Goal: Transaction & Acquisition: Book appointment/travel/reservation

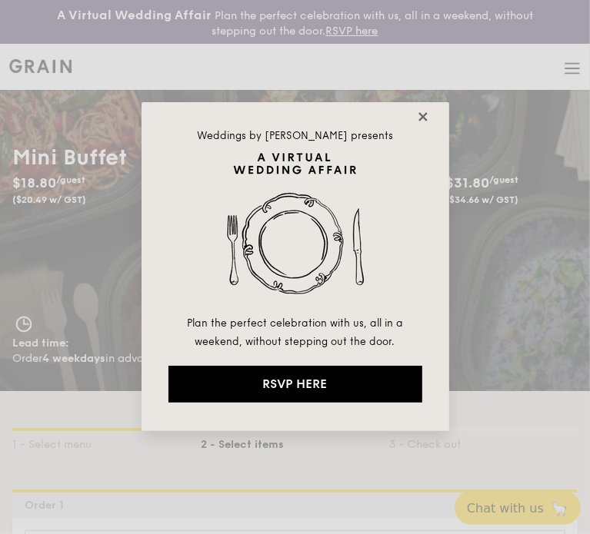
click at [420, 118] on icon at bounding box center [422, 116] width 8 height 8
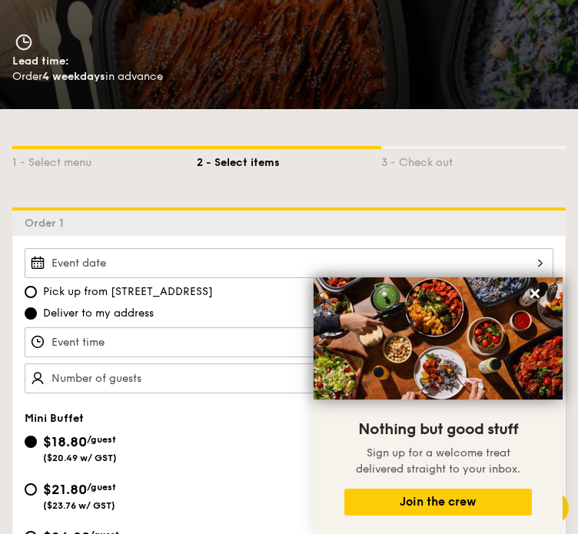
scroll to position [308, 0]
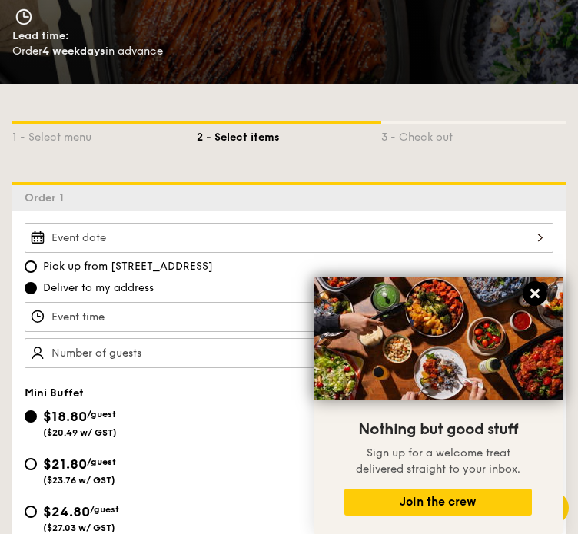
click at [540, 291] on icon at bounding box center [535, 294] width 14 height 14
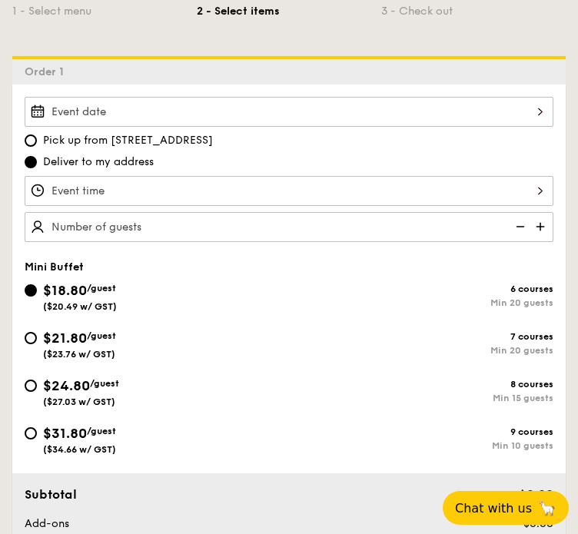
scroll to position [461, 0]
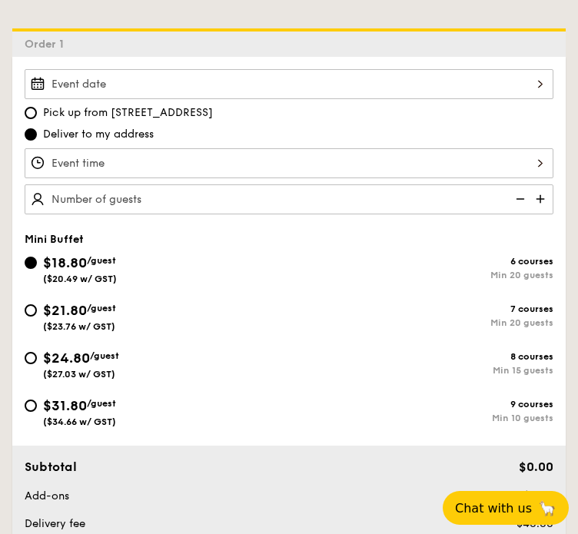
click at [541, 199] on img at bounding box center [542, 199] width 23 height 29
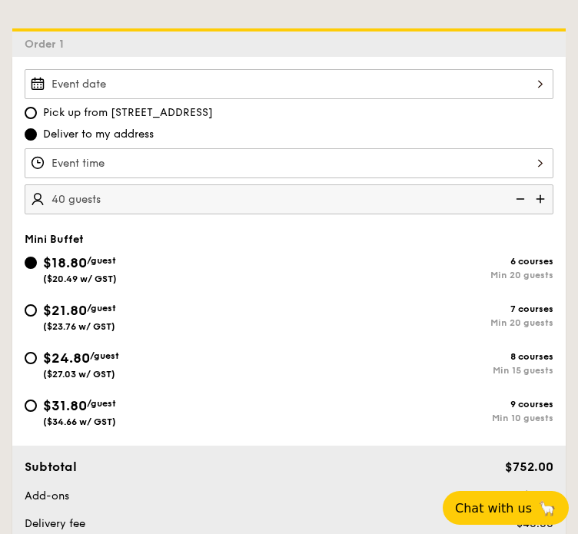
click at [521, 199] on img at bounding box center [519, 199] width 23 height 29
click at [541, 200] on img at bounding box center [542, 199] width 23 height 29
type input "35 guests"
click at [148, 82] on div at bounding box center [289, 84] width 529 height 30
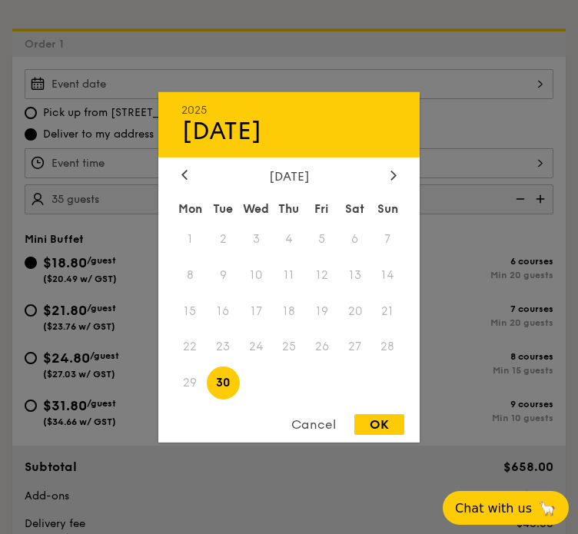
click at [404, 168] on div "[DATE]" at bounding box center [288, 175] width 261 height 15
click at [394, 170] on icon at bounding box center [394, 175] width 6 height 10
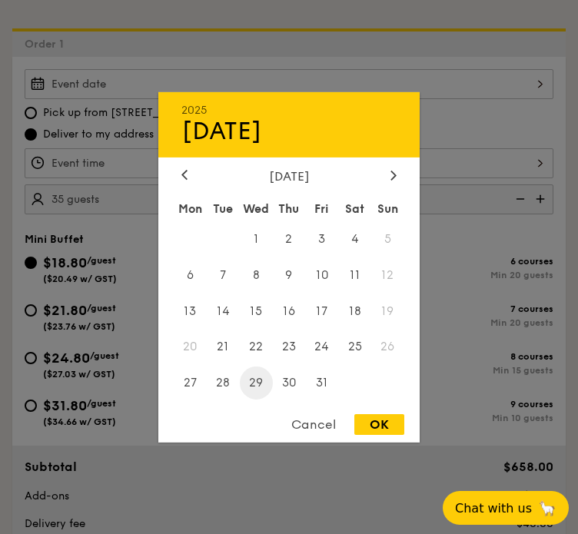
click at [260, 379] on span "29" at bounding box center [256, 383] width 33 height 33
click at [361, 421] on div "OK" at bounding box center [380, 424] width 50 height 21
type input "[DATE]"
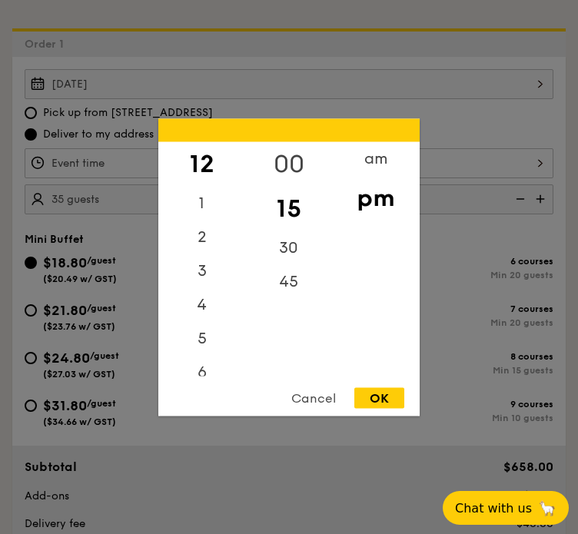
click at [325, 159] on div "12 1 2 3 4 5 6 7 8 9 10 11 00 15 30 45 am pm Cancel OK" at bounding box center [289, 163] width 529 height 30
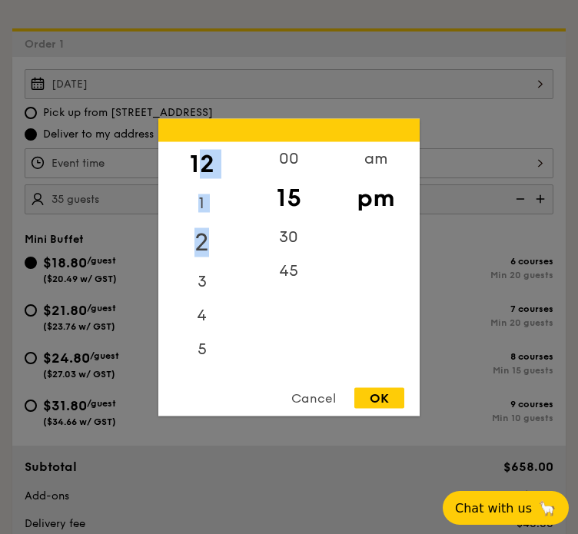
drag, startPoint x: 201, startPoint y: 159, endPoint x: 214, endPoint y: 248, distance: 90.0
click at [214, 248] on div "12 1 2 3 4 5 6 7 8 9 10 11" at bounding box center [201, 258] width 87 height 235
click at [231, 171] on div "12" at bounding box center [201, 163] width 87 height 45
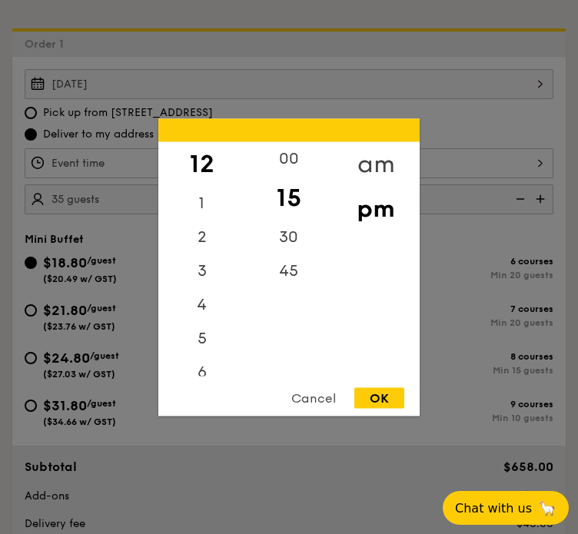
click at [373, 160] on div "am" at bounding box center [375, 163] width 87 height 45
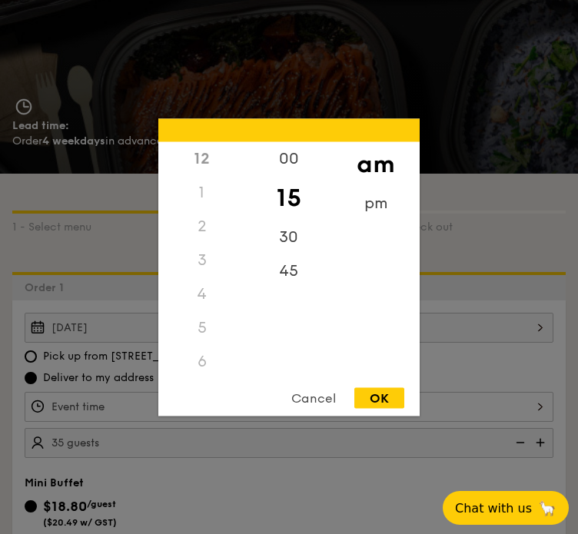
scroll to position [154, 0]
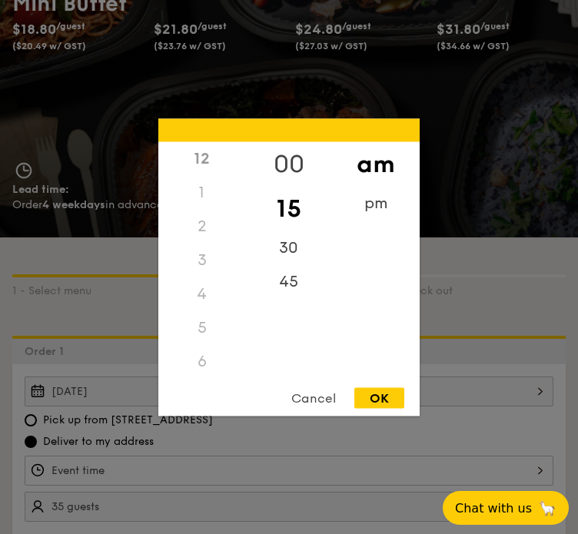
click at [298, 147] on div "00" at bounding box center [288, 163] width 87 height 45
click at [198, 283] on div "4" at bounding box center [201, 294] width 87 height 34
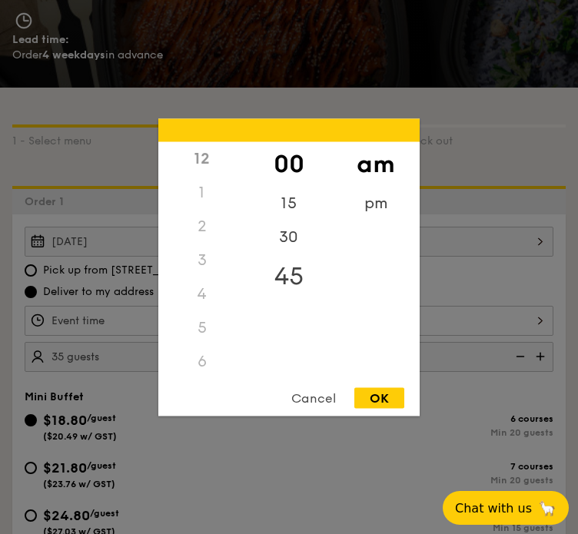
scroll to position [308, 0]
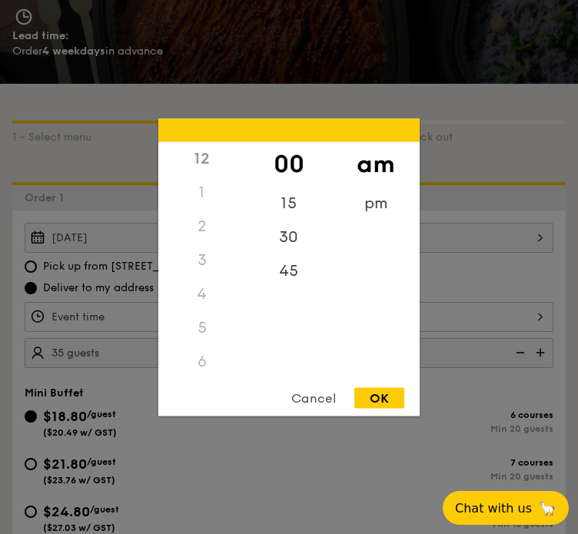
click at [208, 161] on div "12" at bounding box center [201, 158] width 87 height 34
click at [198, 155] on div "12" at bounding box center [201, 158] width 87 height 34
click at [301, 205] on div "15" at bounding box center [288, 208] width 87 height 45
click at [283, 153] on div "00" at bounding box center [288, 163] width 87 height 45
click at [218, 192] on div "1" at bounding box center [201, 192] width 87 height 34
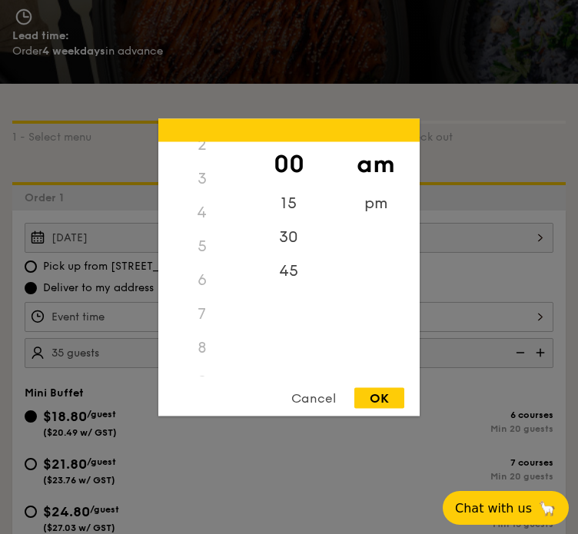
scroll to position [171, 0]
click at [207, 366] on div "11" at bounding box center [201, 364] width 87 height 45
click at [292, 239] on div "30" at bounding box center [288, 242] width 87 height 45
click at [388, 396] on div "OK" at bounding box center [380, 398] width 50 height 21
type input "11:30AM"
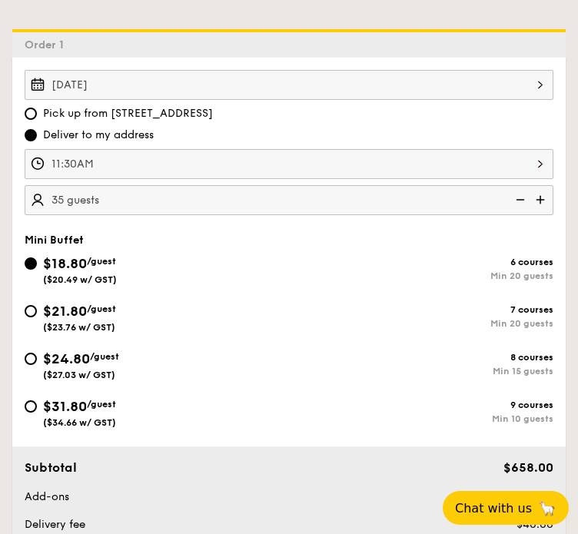
scroll to position [461, 0]
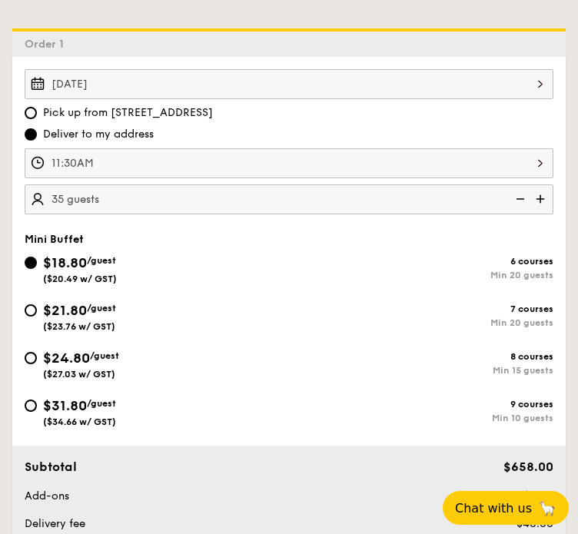
click at [31, 300] on div "$21.80 /guest ($23.76 w/ GST)" at bounding box center [157, 316] width 265 height 32
click at [31, 305] on input "$21.80 /guest ($23.76 w/ GST) 7 courses Min 20 guests" at bounding box center [31, 311] width 12 height 12
radio input "true"
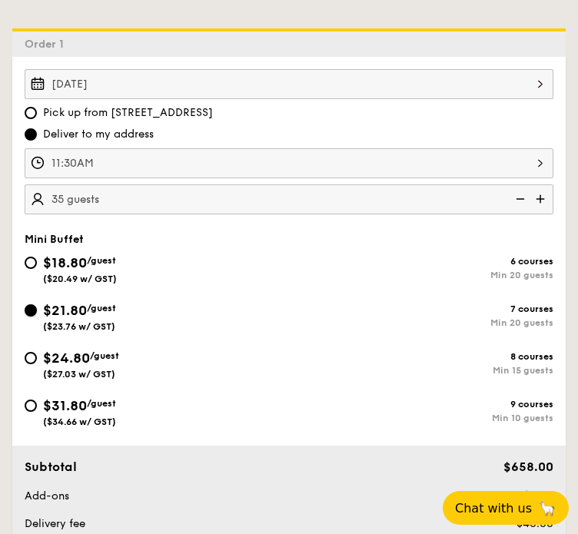
radio input "false"
radio input "true"
click at [38, 353] on div "$24.80 /guest ($27.03 w/ GST)" at bounding box center [157, 364] width 265 height 32
click at [37, 353] on input "$24.80 /guest ($27.03 w/ GST) 8 courses Min 15 guests" at bounding box center [31, 358] width 12 height 12
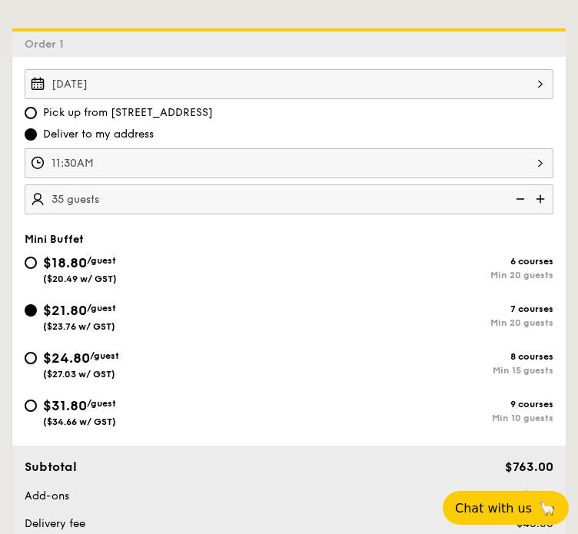
radio input "true"
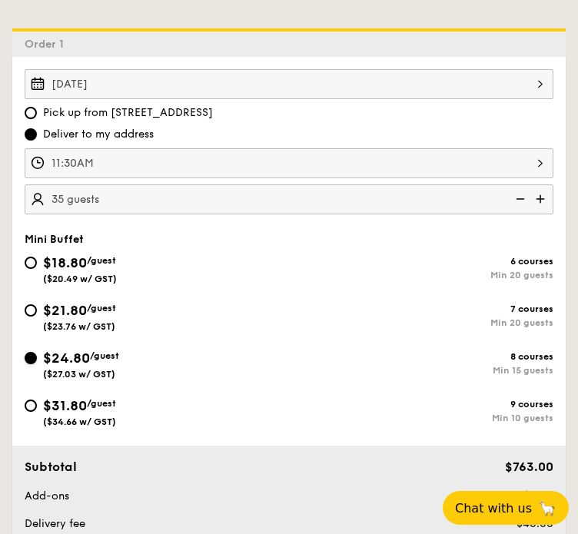
radio input "true"
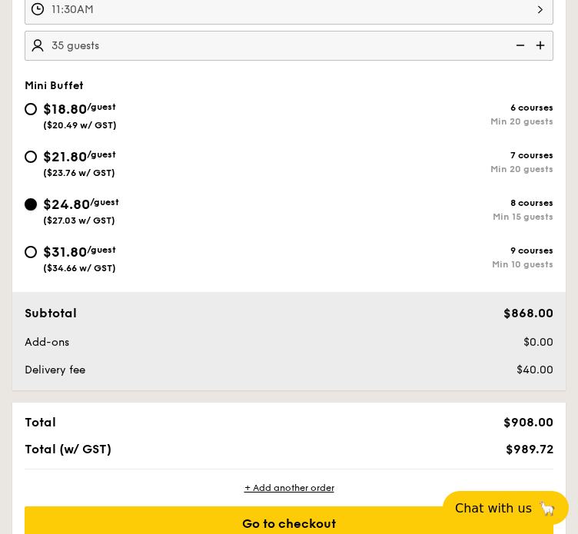
scroll to position [615, 0]
click at [30, 160] on div "$21.80 /guest ($23.76 w/ GST)" at bounding box center [157, 162] width 265 height 32
click at [30, 160] on input "$21.80 /guest ($23.76 w/ GST) 7 courses Min 20 guests" at bounding box center [31, 157] width 12 height 12
radio input "true"
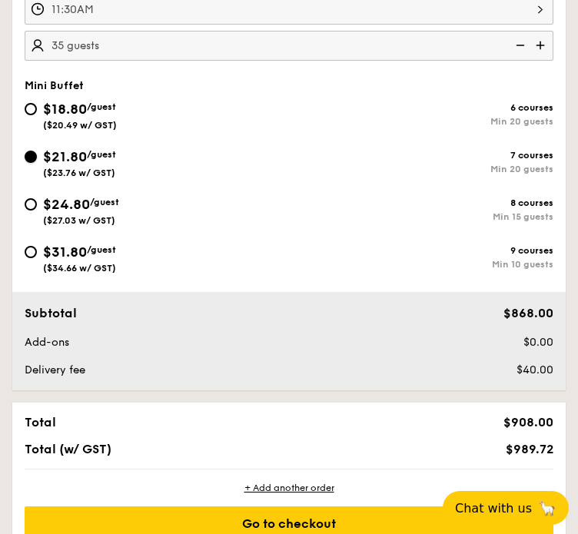
radio input "true"
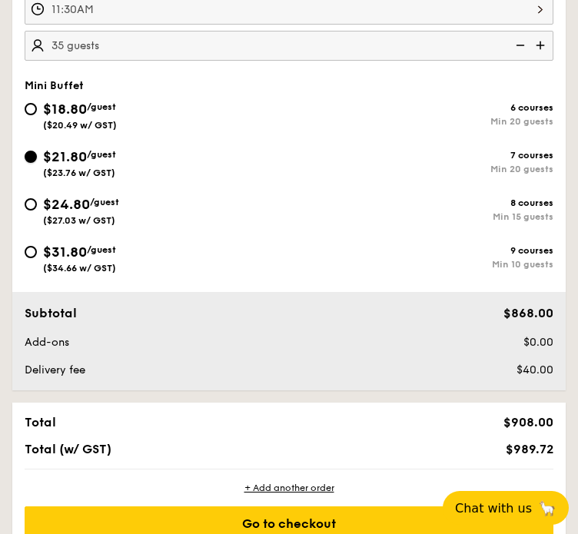
radio input "true"
click at [31, 195] on div "$24.80 /guest ($27.03 w/ GST)" at bounding box center [157, 210] width 265 height 32
click at [31, 198] on input "$24.80 /guest ($27.03 w/ GST) 8 courses Min 15 guests" at bounding box center [31, 204] width 12 height 12
radio input "true"
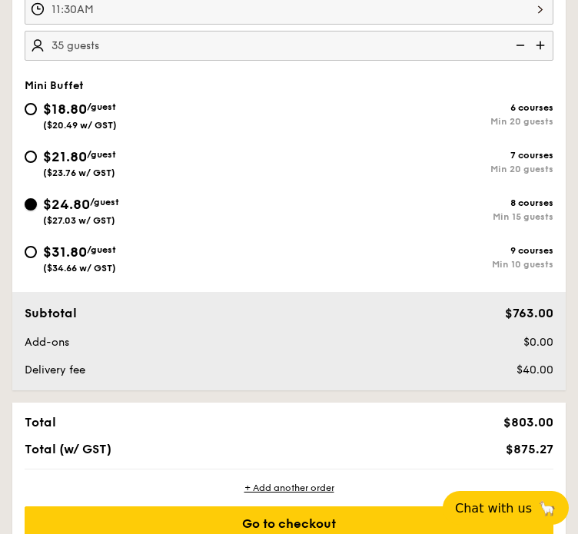
radio input "true"
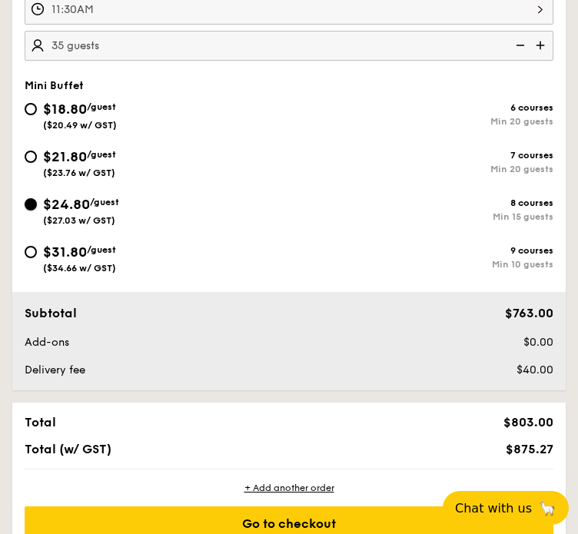
radio input "true"
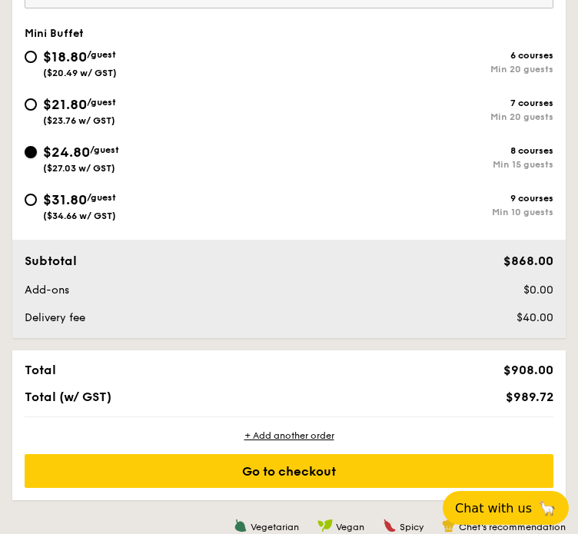
scroll to position [692, 0]
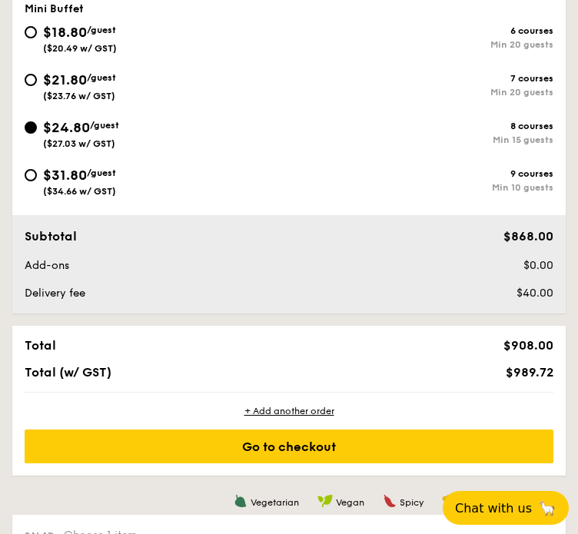
click at [37, 75] on div "$21.80 /guest ($23.76 w/ GST)" at bounding box center [157, 85] width 265 height 32
click at [37, 75] on input "$21.80 /guest ($23.76 w/ GST) 7 courses Min 20 guests" at bounding box center [31, 80] width 12 height 12
radio input "true"
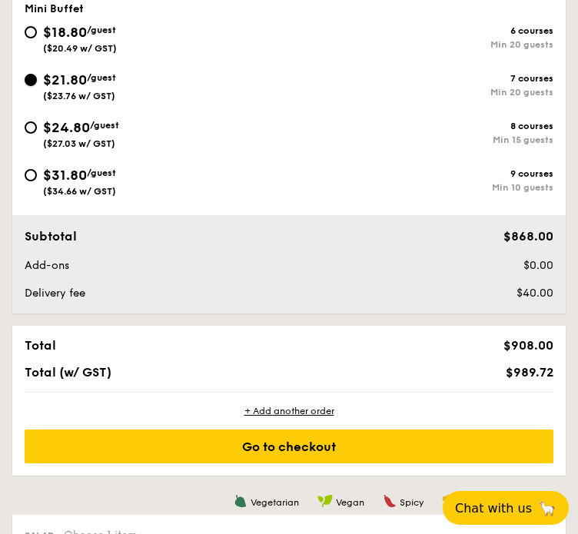
radio input "true"
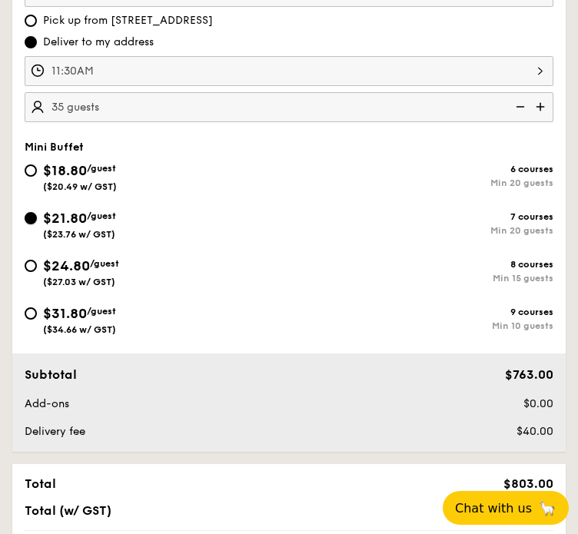
scroll to position [538, 0]
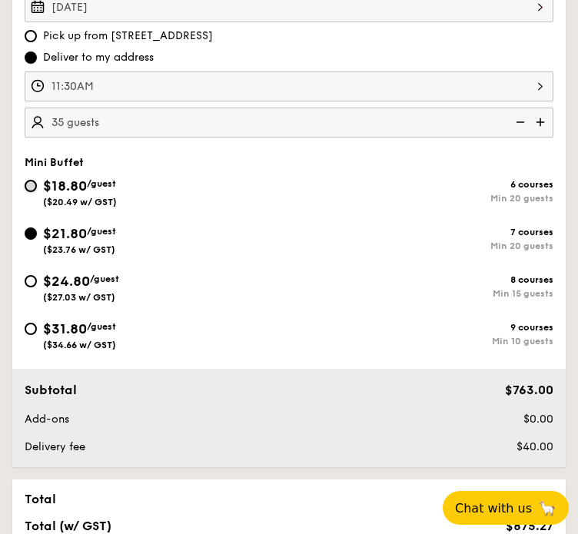
click at [34, 181] on input "$18.80 /guest ($20.49 w/ GST) 6 courses Min 20 guests" at bounding box center [31, 186] width 12 height 12
radio input "true"
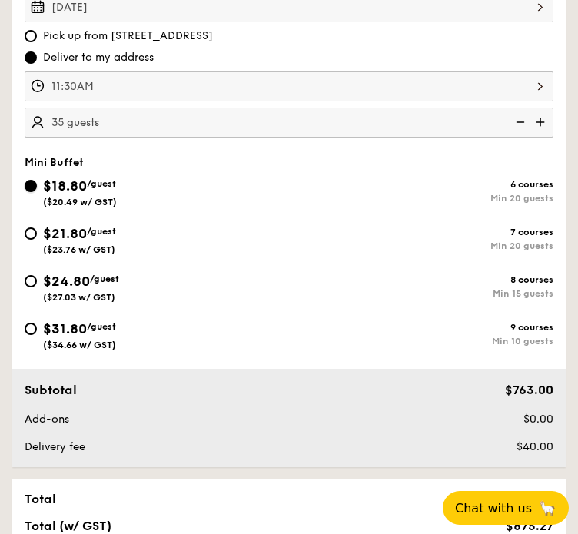
radio input "true"
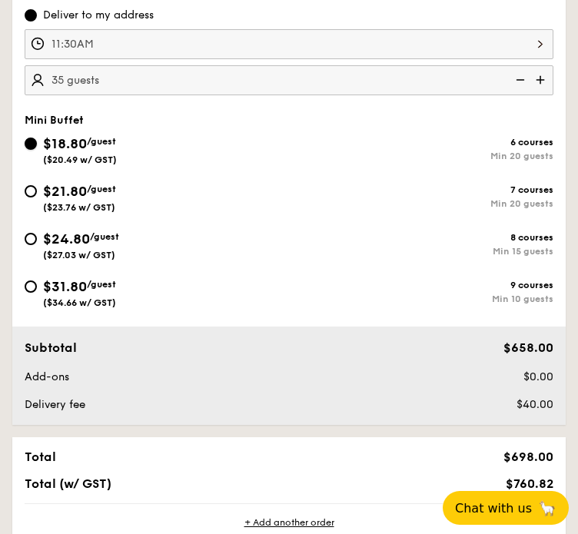
scroll to position [385, 0]
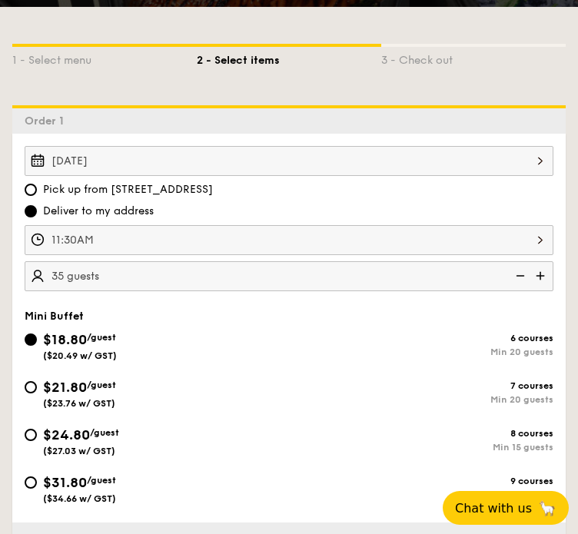
click at [519, 276] on img at bounding box center [519, 275] width 23 height 29
type input "30 guests"
click at [44, 388] on span "$21.80" at bounding box center [65, 387] width 44 height 17
click at [37, 388] on input "$21.80 /guest ($23.76 w/ GST) 7 courses Min 20 guests" at bounding box center [31, 387] width 12 height 12
radio input "true"
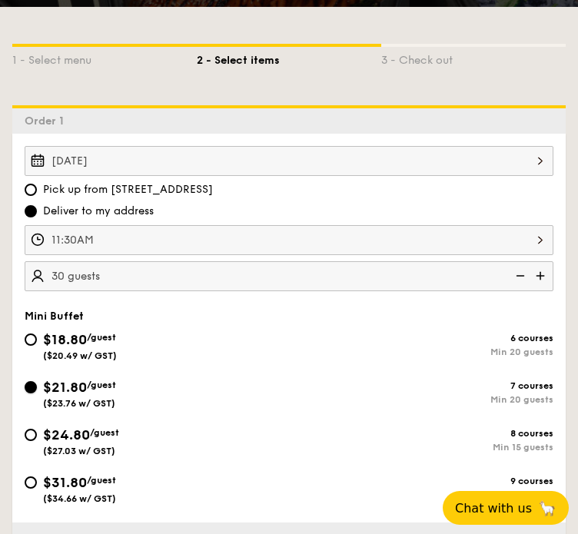
radio input "true"
radio input "false"
radio input "true"
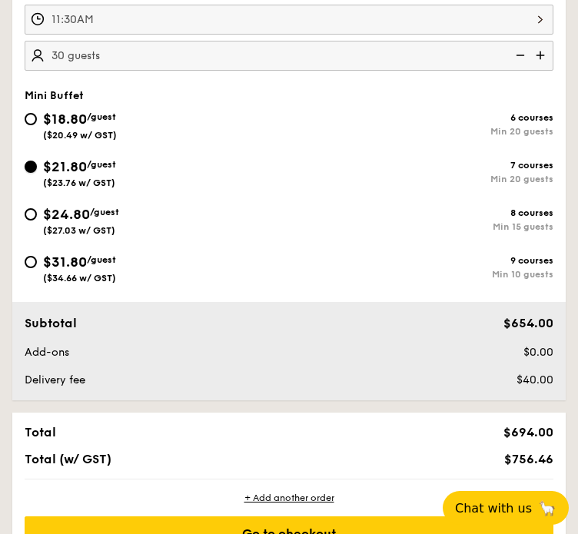
scroll to position [615, 0]
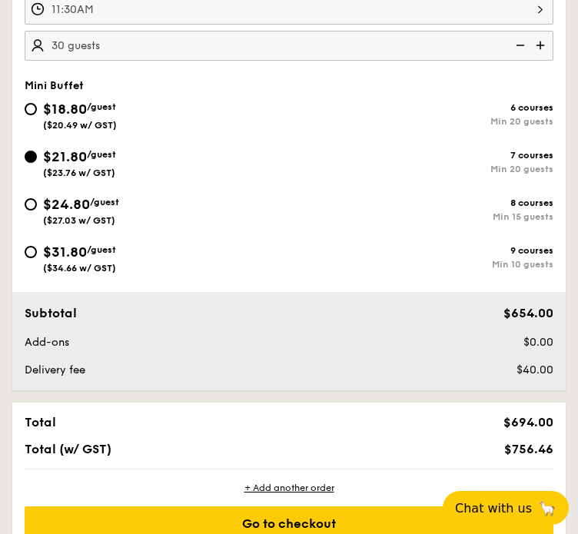
click at [42, 104] on div "$18.80 /guest ($20.49 w/ GST)" at bounding box center [157, 114] width 265 height 32
click at [37, 104] on input "$18.80 /guest ($20.49 w/ GST) 6 courses Min 20 guests" at bounding box center [31, 109] width 12 height 12
radio input "true"
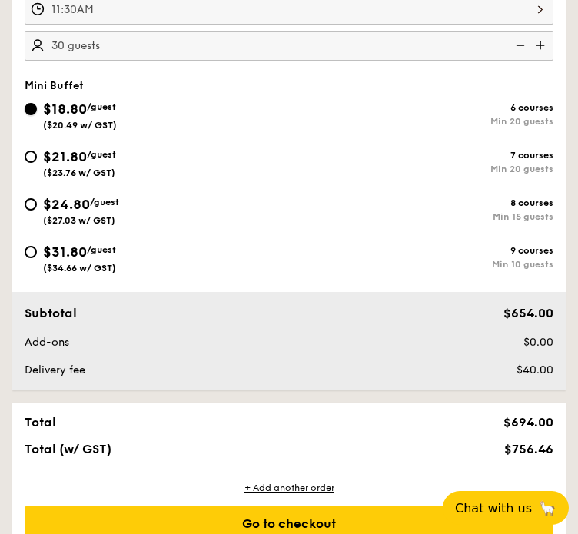
radio input "true"
click at [36, 157] on input "$21.80 /guest ($23.76 w/ GST) 7 courses Min 20 guests" at bounding box center [31, 157] width 12 height 12
radio input "true"
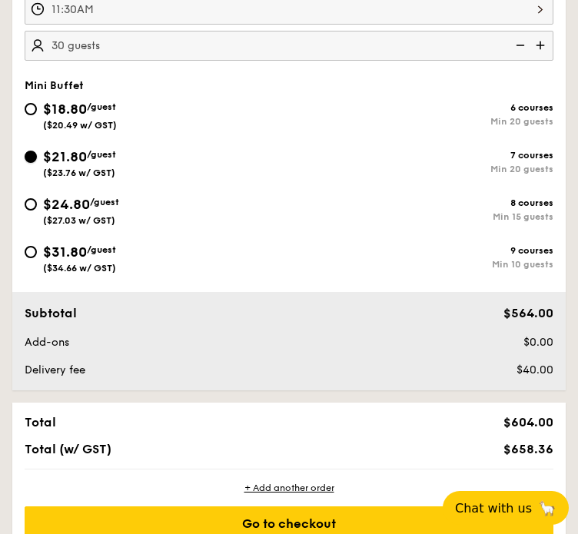
radio input "true"
radio input "false"
radio input "true"
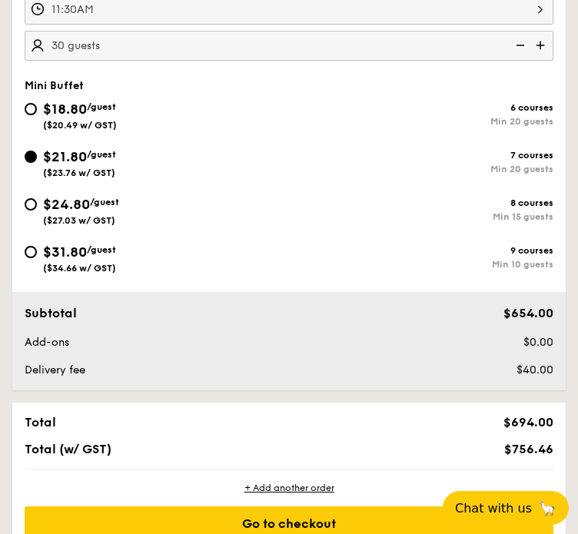
click at [47, 202] on span "$24.80" at bounding box center [66, 204] width 47 height 17
click at [37, 202] on input "$24.80 /guest ($27.03 w/ GST) 8 courses Min 15 guests" at bounding box center [31, 204] width 12 height 12
radio input "true"
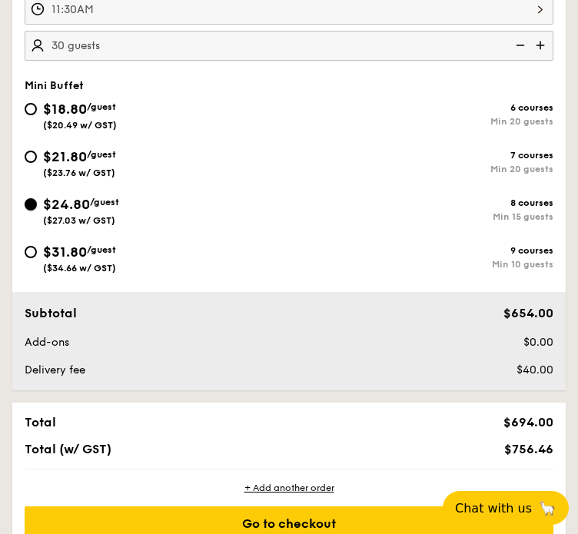
radio input "true"
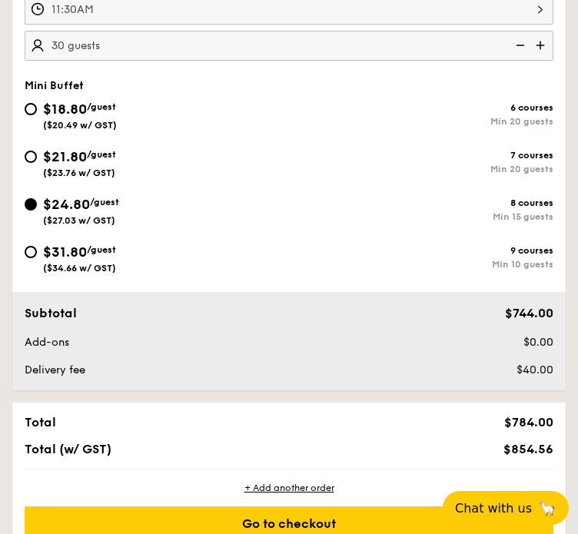
click at [38, 161] on div "$21.80 /guest ($23.76 w/ GST)" at bounding box center [157, 162] width 265 height 32
click at [37, 161] on input "$21.80 /guest ($23.76 w/ GST) 7 courses Min 20 guests" at bounding box center [31, 157] width 12 height 12
radio input "true"
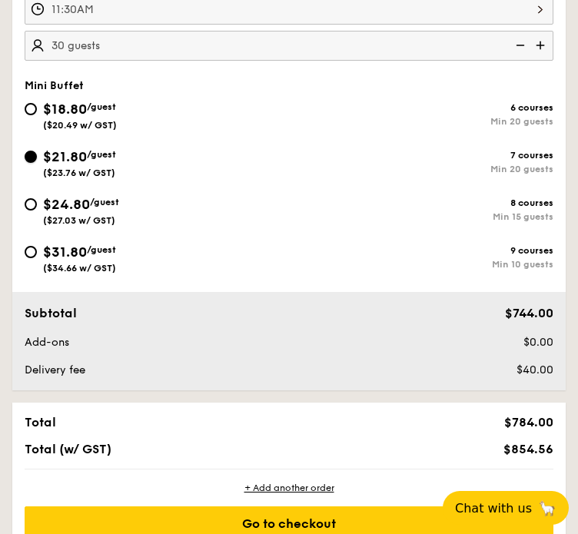
radio input "true"
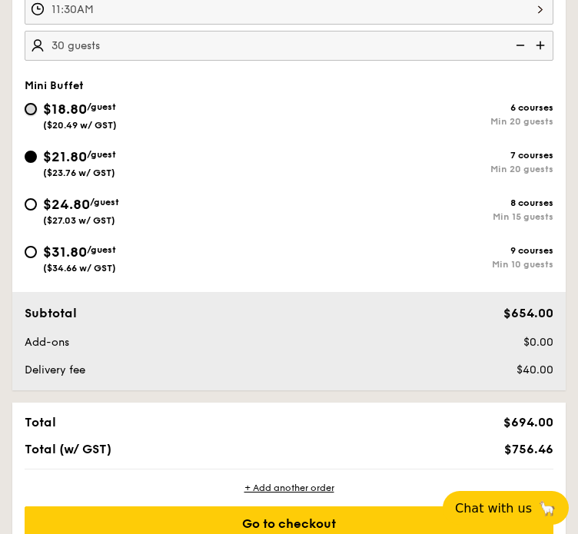
click at [35, 110] on input "$18.80 /guest ($20.49 w/ GST) 6 courses Min 20 guests" at bounding box center [31, 109] width 12 height 12
radio input "true"
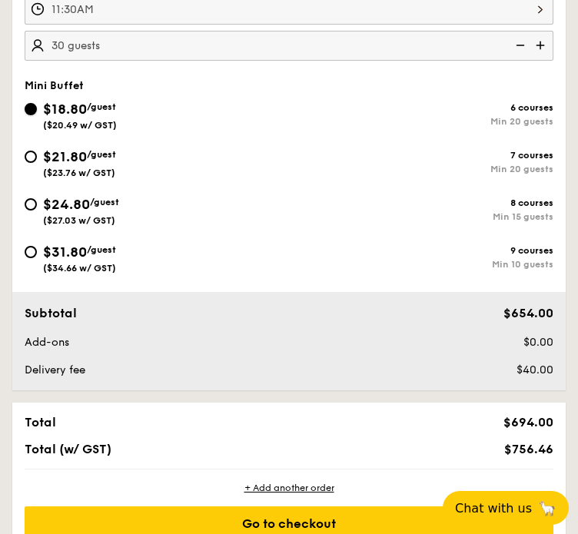
radio input "true"
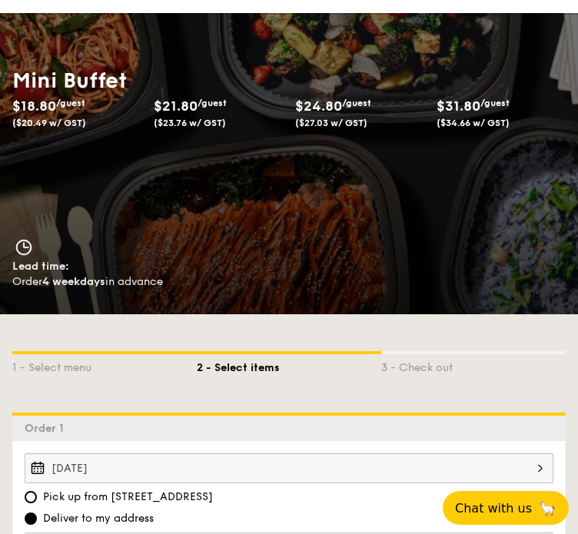
scroll to position [0, 0]
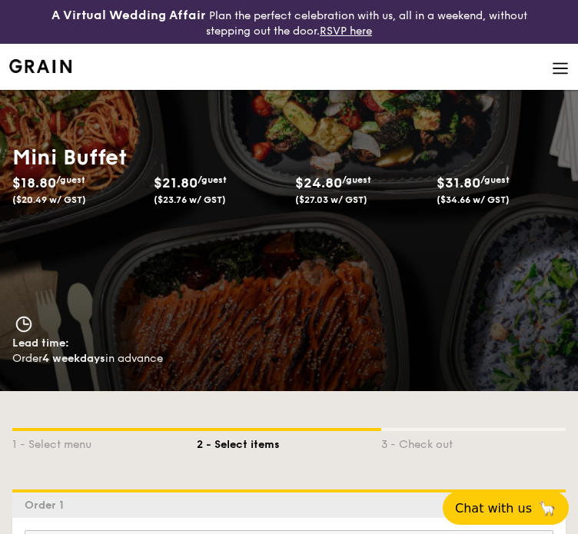
click at [557, 79] on li at bounding box center [289, 67] width 560 height 46
click at [560, 73] on img at bounding box center [560, 68] width 17 height 17
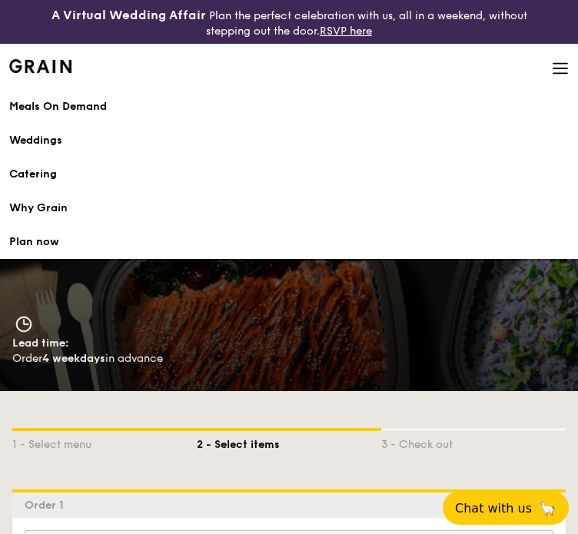
click at [563, 55] on li at bounding box center [289, 67] width 560 height 46
click at [563, 69] on img at bounding box center [560, 68] width 17 height 17
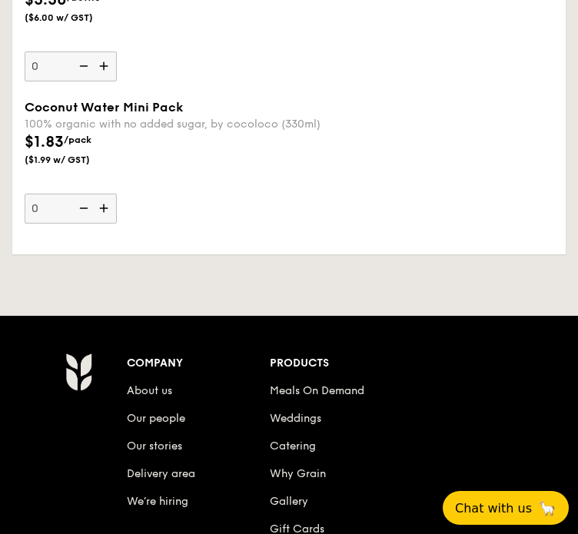
scroll to position [5306, 0]
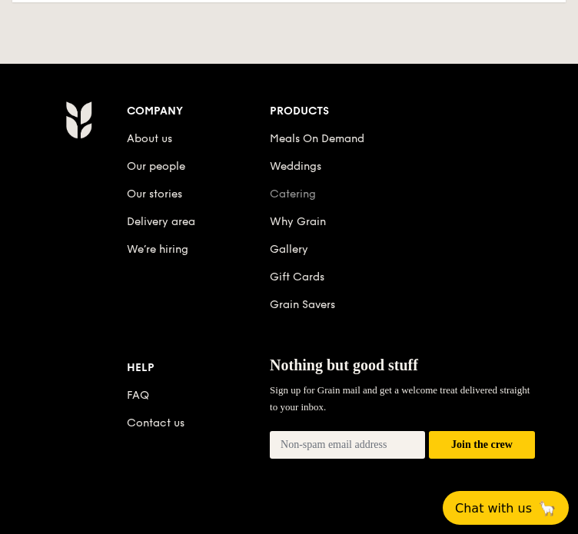
click at [298, 201] on link "Catering" at bounding box center [293, 194] width 46 height 13
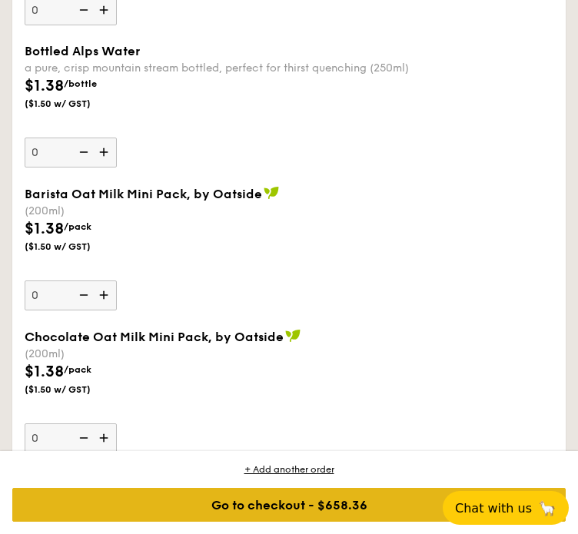
scroll to position [4230, 0]
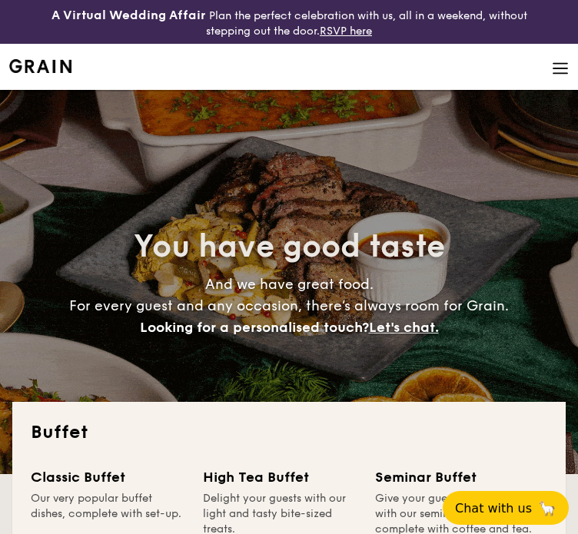
select select
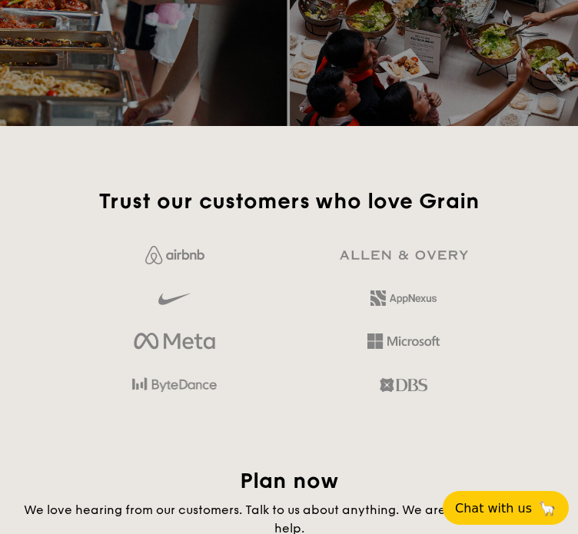
scroll to position [2615, 0]
